Goal: Use online tool/utility: Utilize a website feature to perform a specific function

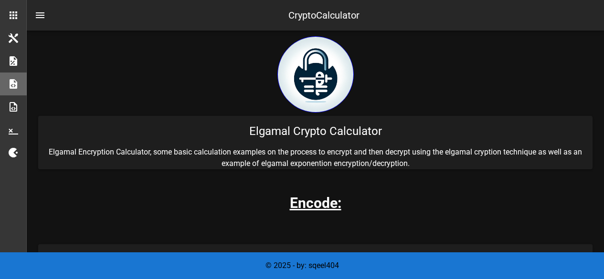
scroll to position [1326, 0]
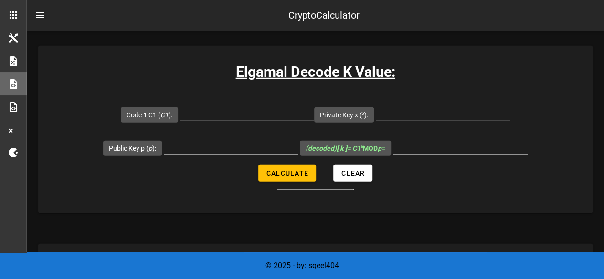
click at [274, 111] on input "Code 1 C1 ( C1 ):" at bounding box center [247, 112] width 134 height 15
click at [203, 111] on input "Code 1 C1 ( C1 ):" at bounding box center [247, 112] width 134 height 15
paste input "12279519522290406516"
type input "12279519522290406516"
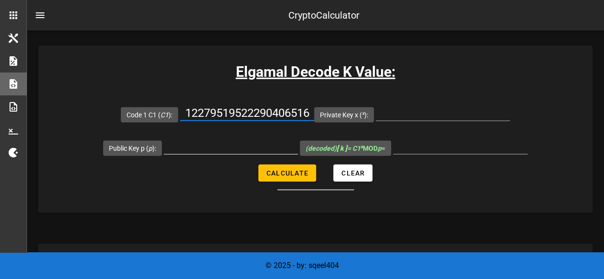
scroll to position [0, 0]
click at [216, 145] on input "Public Key p ( p ):" at bounding box center [231, 146] width 134 height 15
paste input "14912432766367177751"
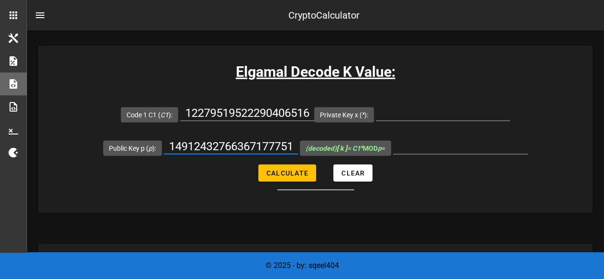
scroll to position [0, 4]
type input "14912432766367177751"
click at [423, 147] on input "(decoded) [ k ] = C1 x MOD p =" at bounding box center [460, 146] width 135 height 15
click at [416, 114] on input "Private Key x ( x ):" at bounding box center [442, 112] width 134 height 15
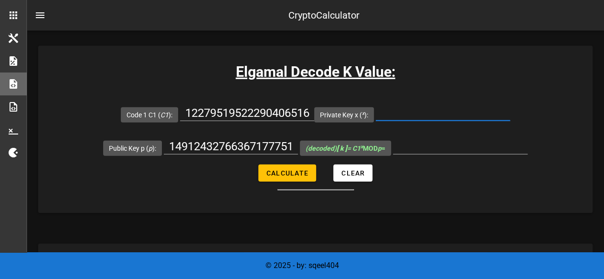
paste input "2784687438861268863"
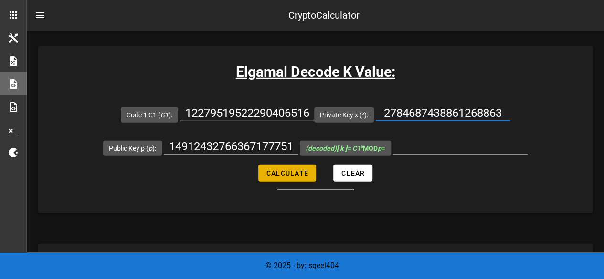
type input "2784687438861268863"
click at [302, 169] on span "Calculate" at bounding box center [287, 173] width 42 height 8
type input "14222608642718711724"
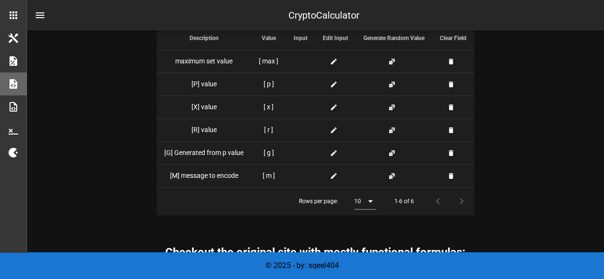
scroll to position [2481, 0]
